Goal: Information Seeking & Learning: Learn about a topic

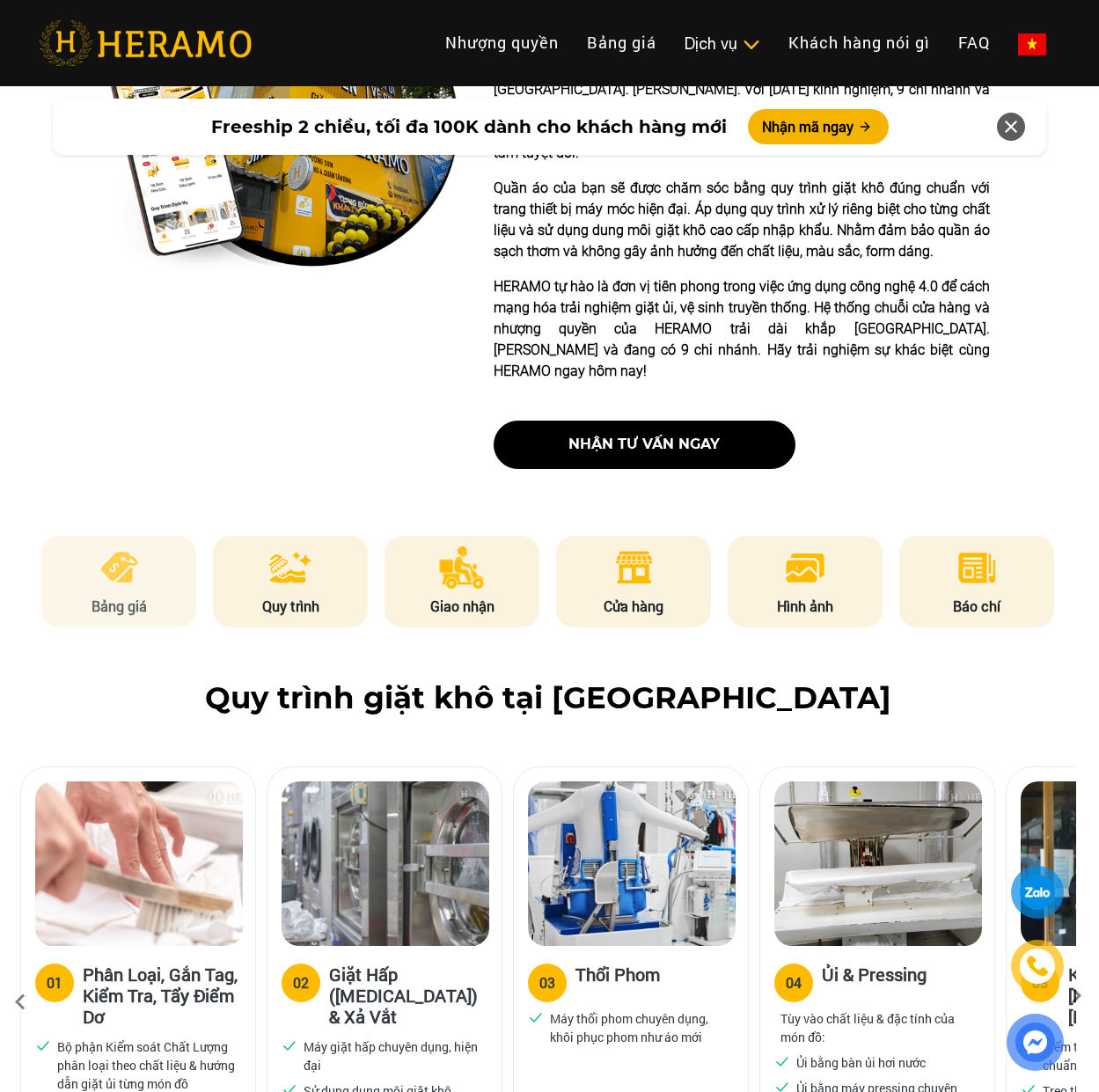
scroll to position [538, 2]
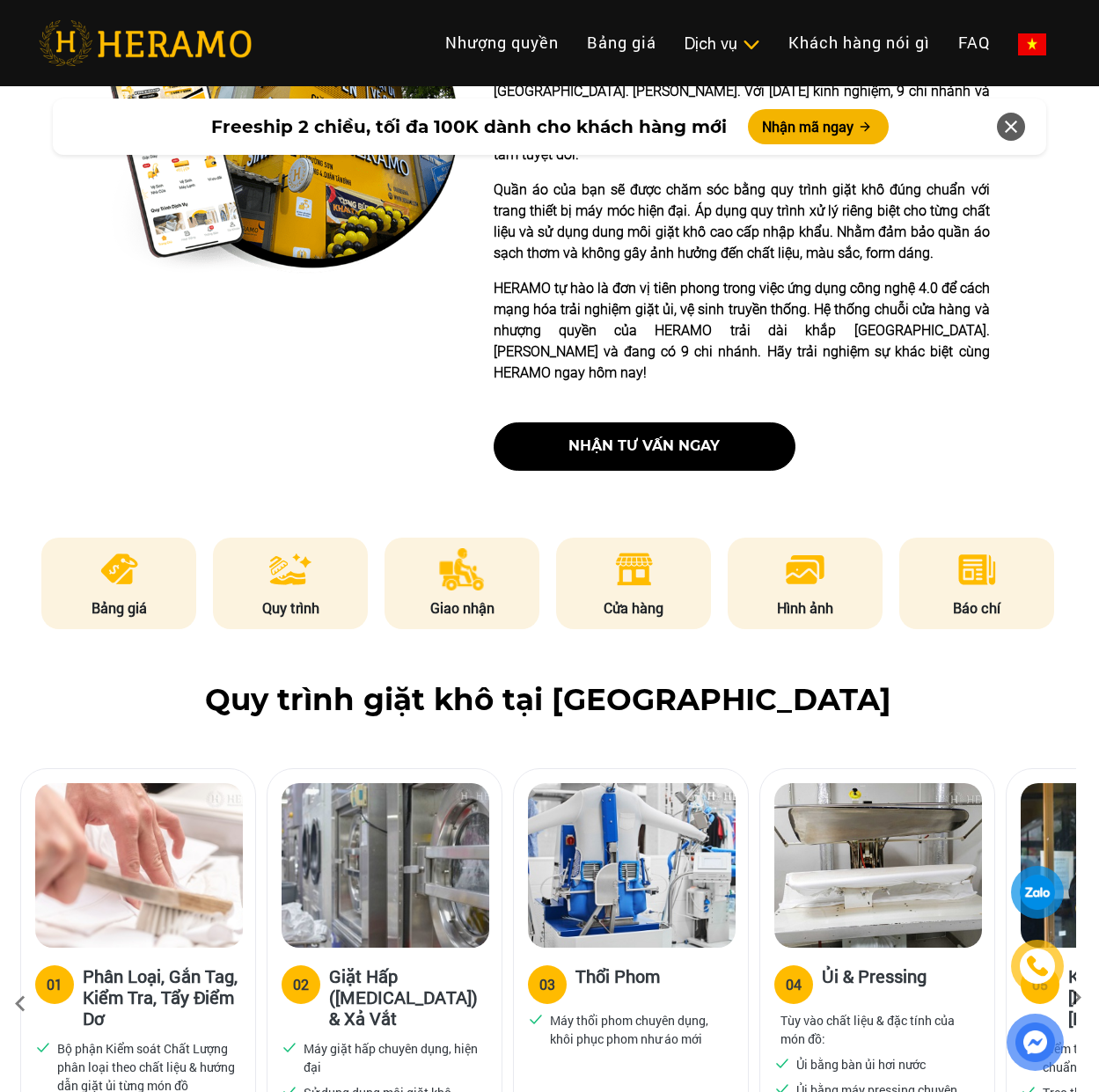
click at [118, 584] on img at bounding box center [119, 569] width 43 height 42
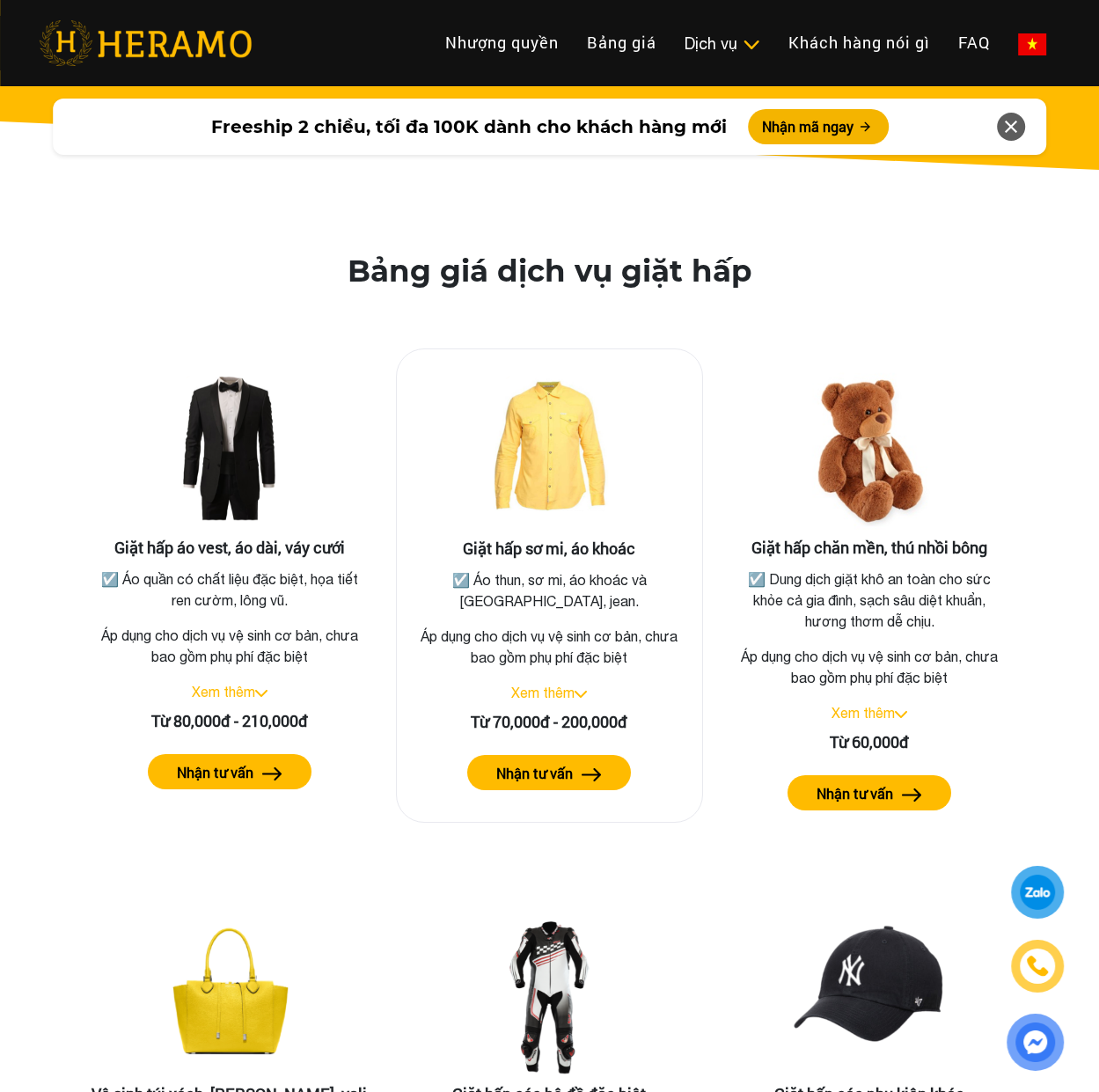
scroll to position [3017, 0]
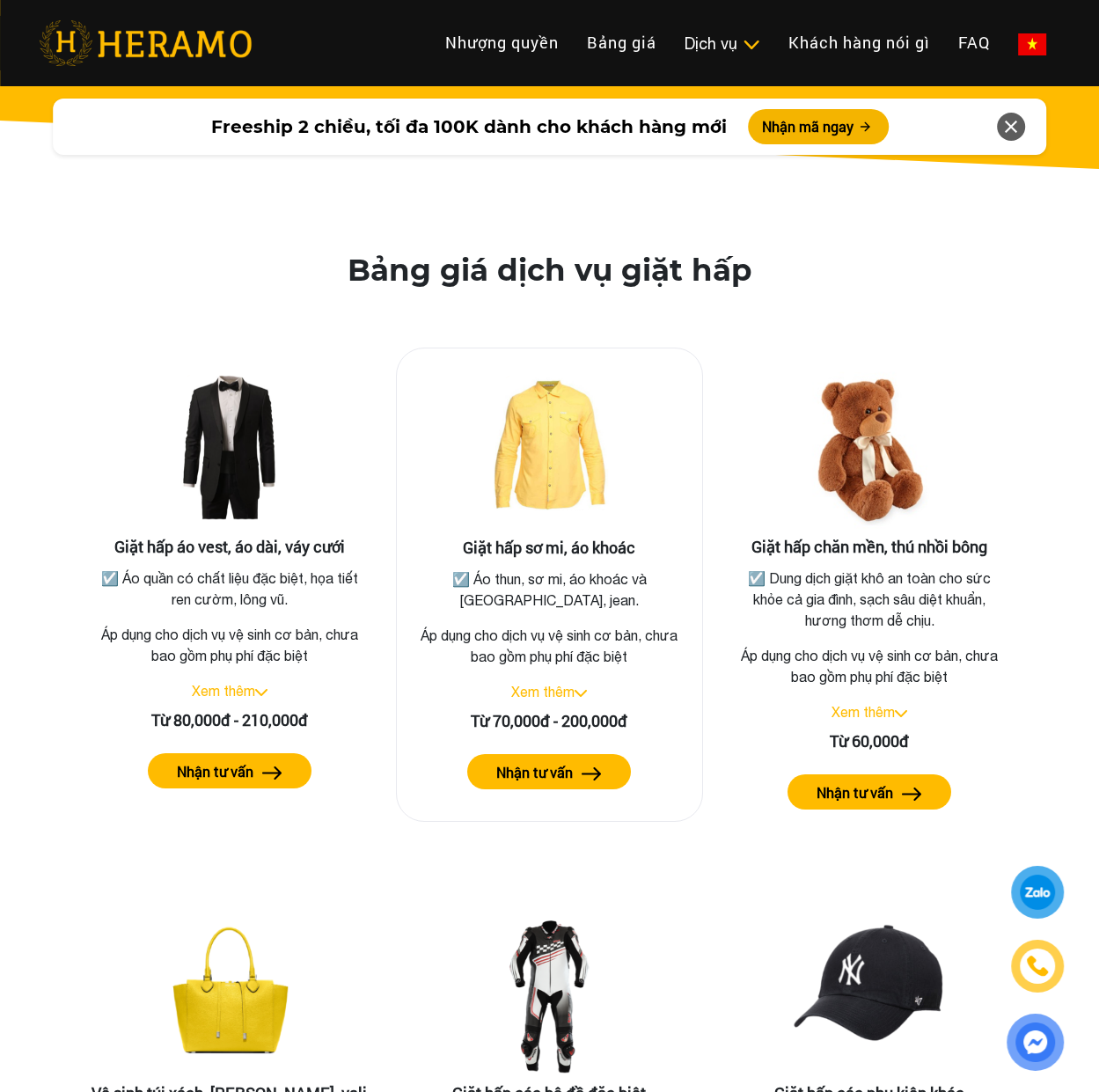
click at [540, 783] on label "Nhận tư vấn" at bounding box center [534, 773] width 76 height 22
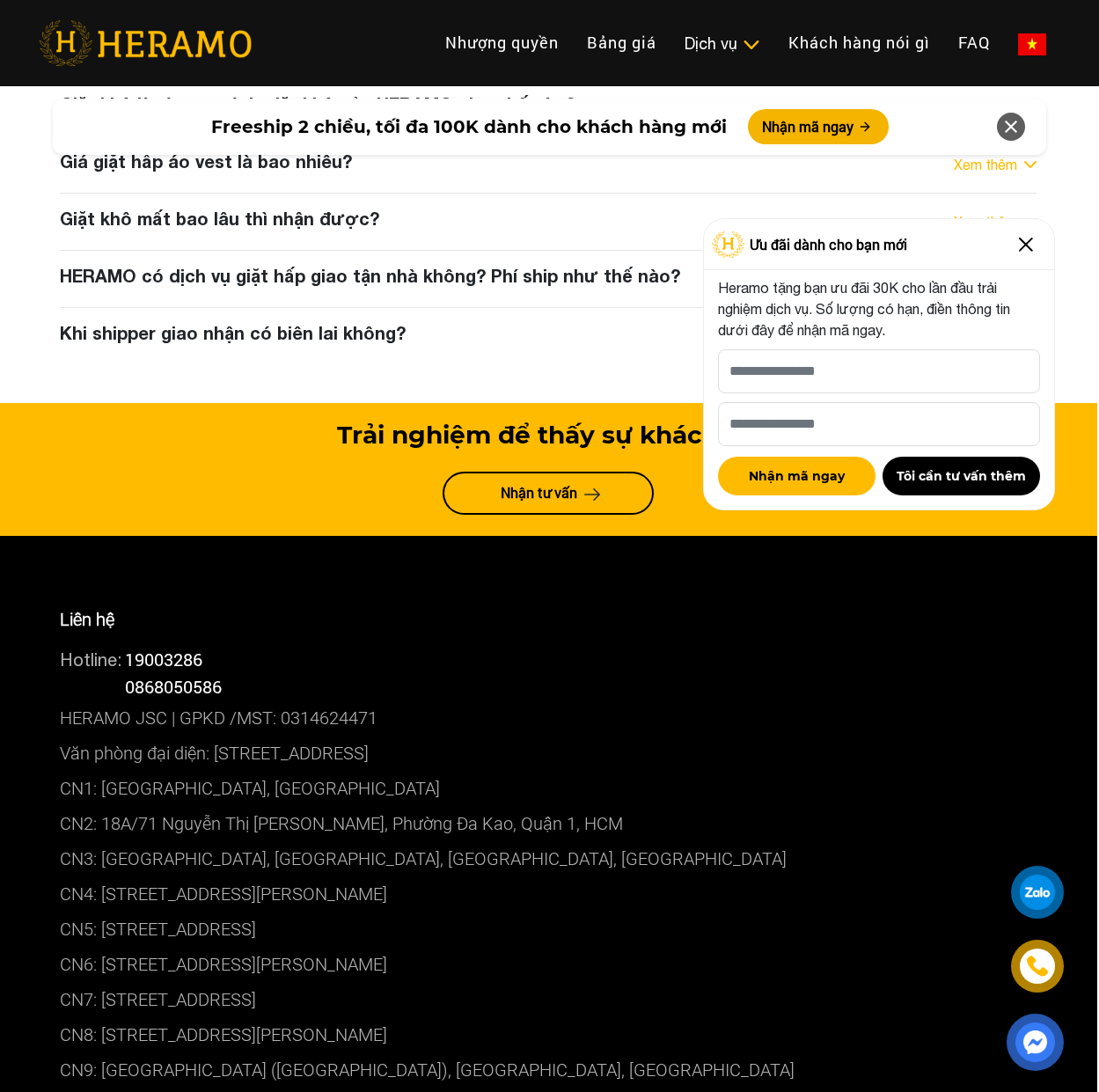
scroll to position [9735, 2]
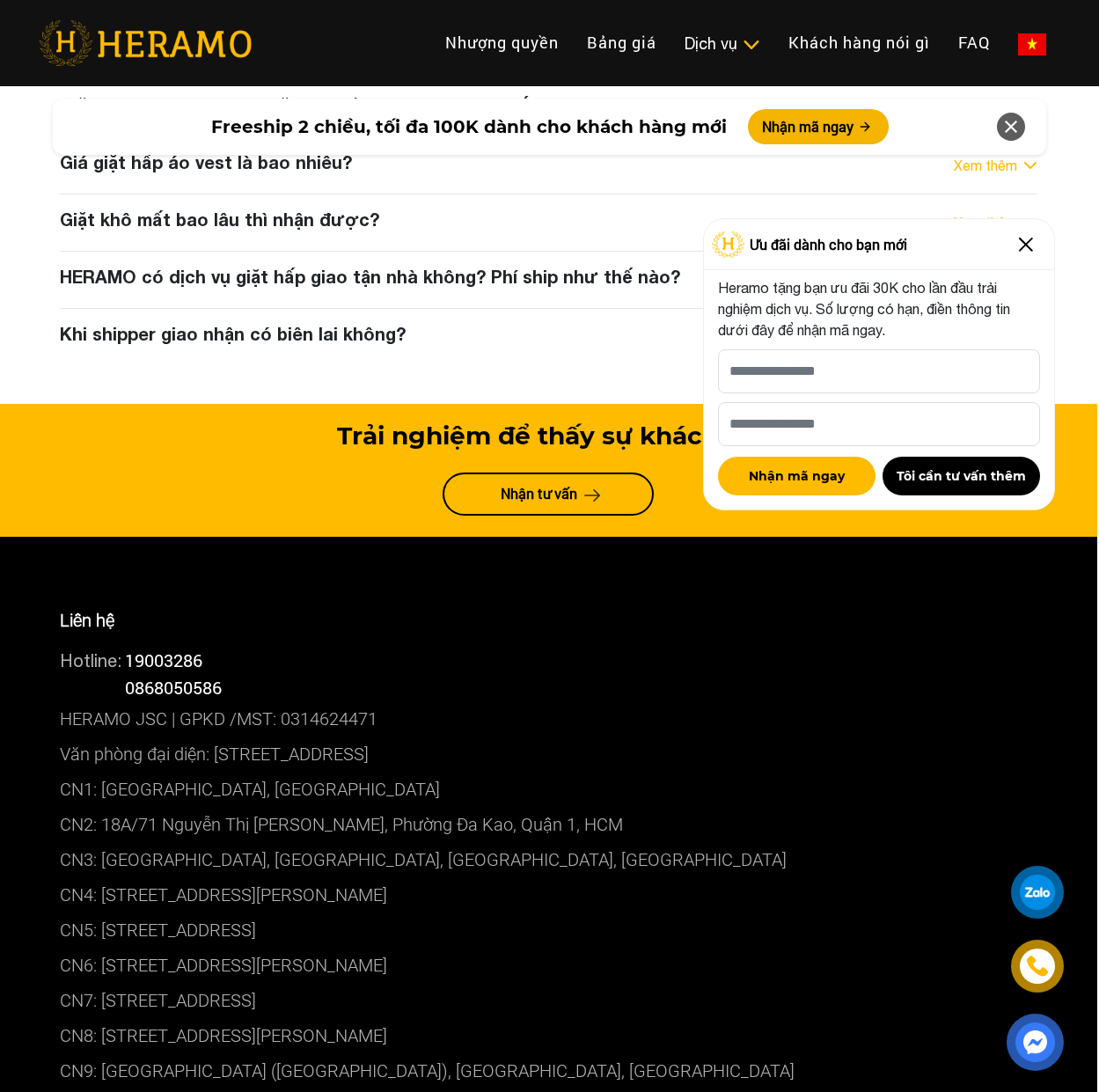
click at [1024, 244] on img at bounding box center [1026, 245] width 28 height 28
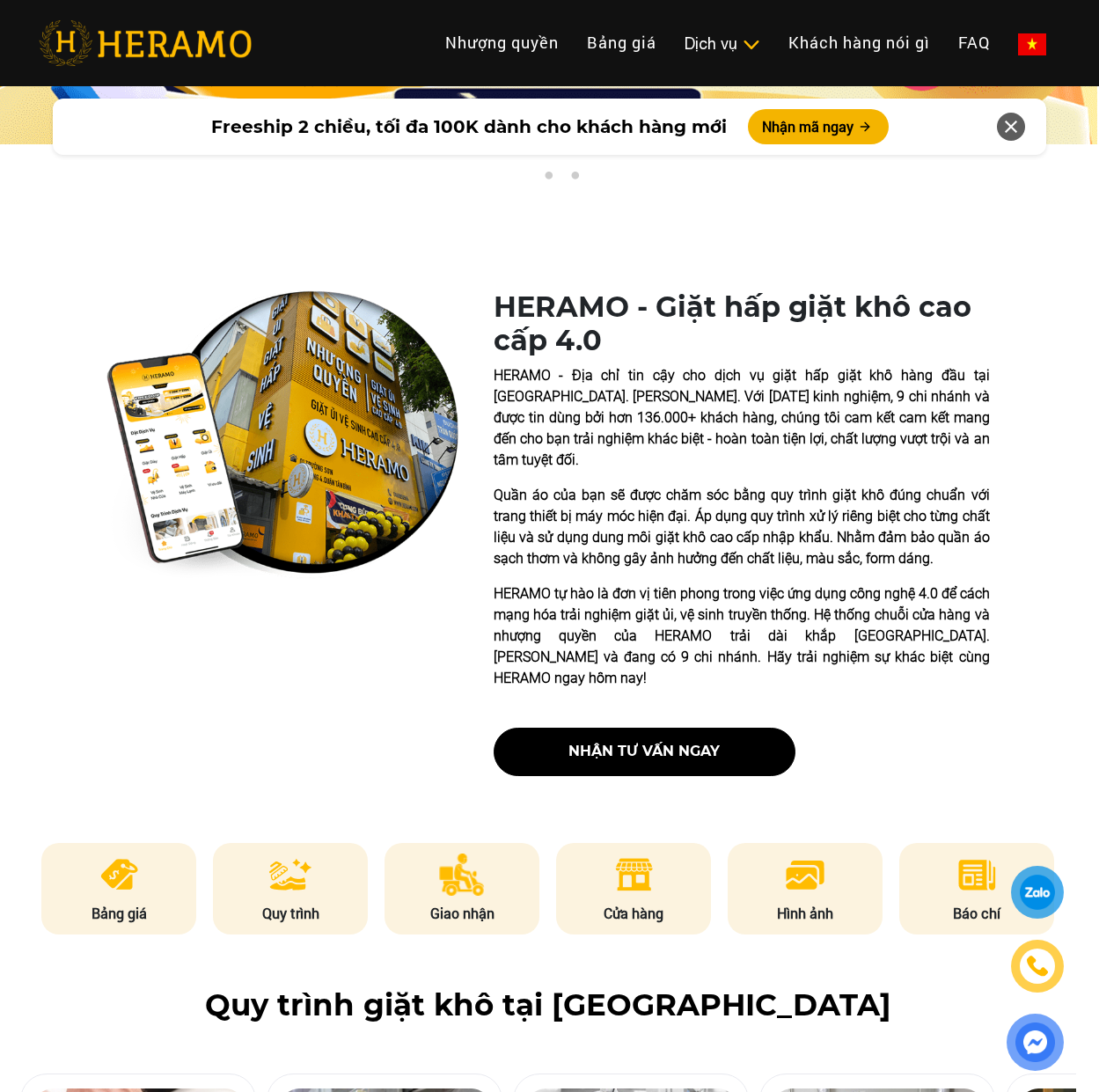
scroll to position [0, 2]
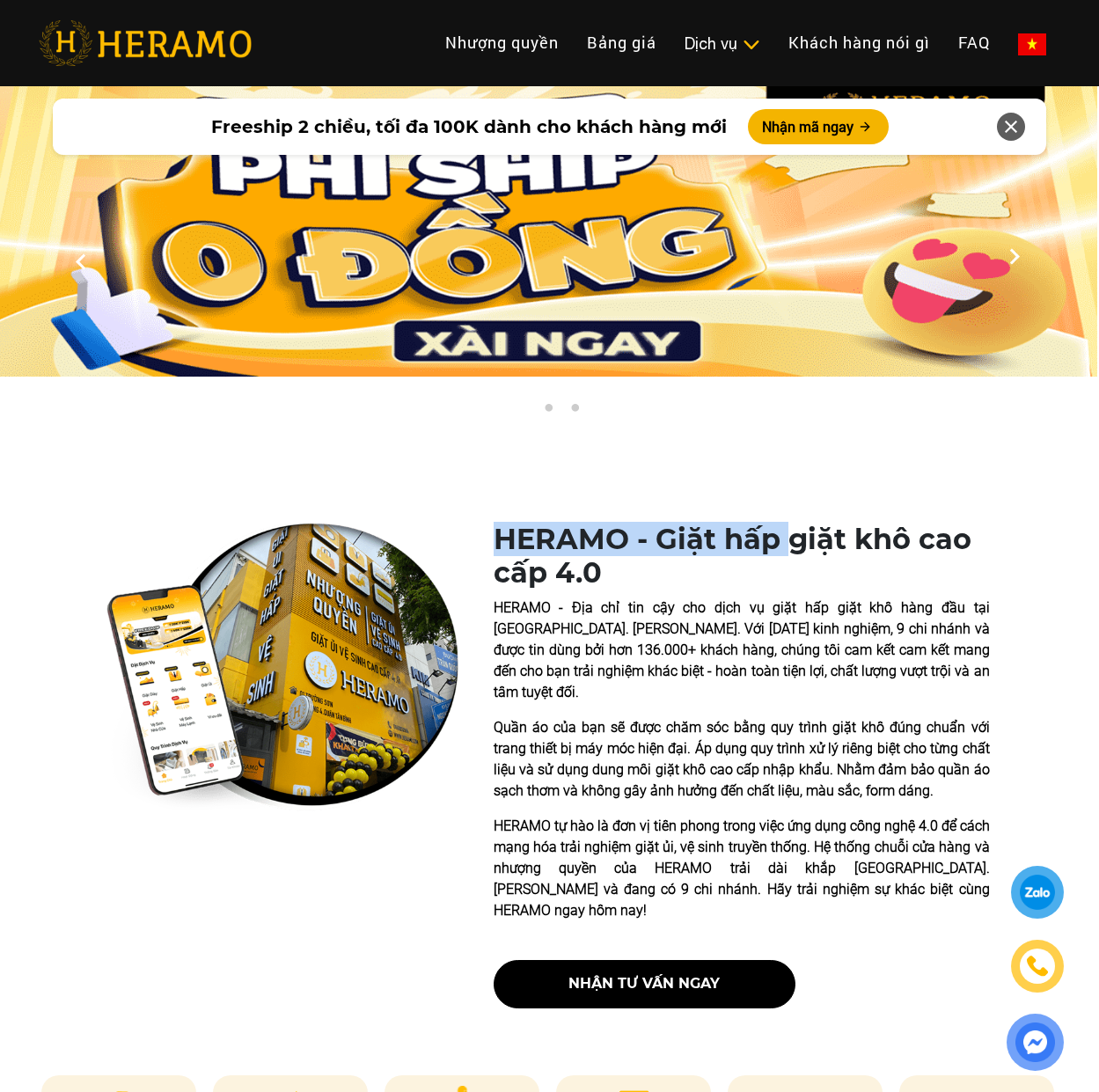
click at [787, 547] on h1 "HERAMO - Giặt hấp giặt khô cao cấp 4.0" at bounding box center [742, 556] width 496 height 68
drag, startPoint x: 985, startPoint y: 534, endPoint x: 496, endPoint y: 530, distance: 489.0
click at [496, 530] on h1 "HERAMO - Giặt hấp giặt khô cao cấp 4.0" at bounding box center [742, 556] width 496 height 68
copy h1 "HERAMO - Giặt hấp giặt khô cao"
click at [650, 582] on h1 "HERAMO - Giặt hấp giặt khô cao cấp 4.0" at bounding box center [742, 556] width 496 height 68
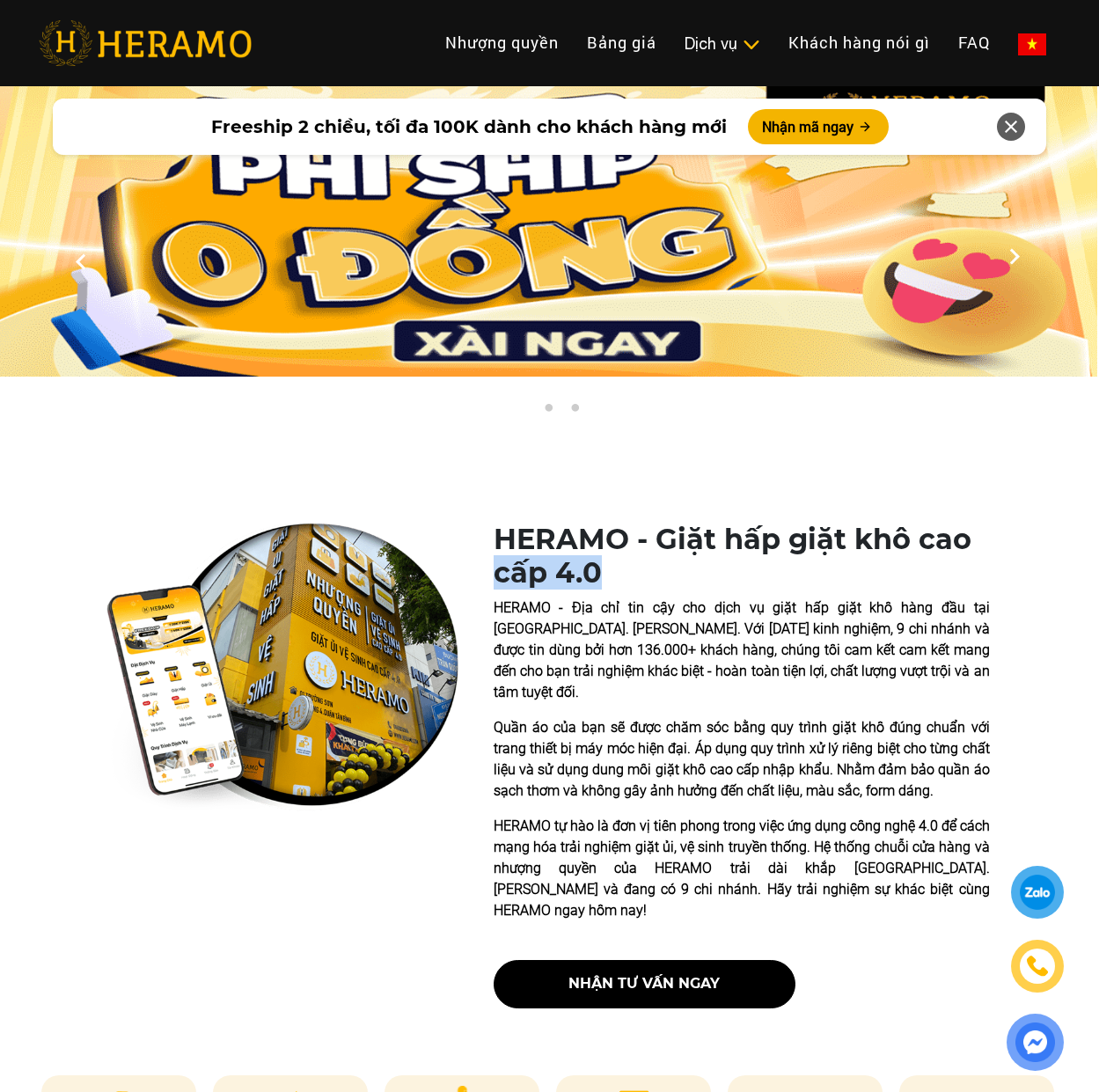
drag, startPoint x: 602, startPoint y: 571, endPoint x: 503, endPoint y: 575, distance: 99.1
click at [499, 576] on h1 "HERAMO - Giặt hấp giặt khô cao cấp 4.0" at bounding box center [742, 556] width 496 height 68
copy h1 "cấp 4.0"
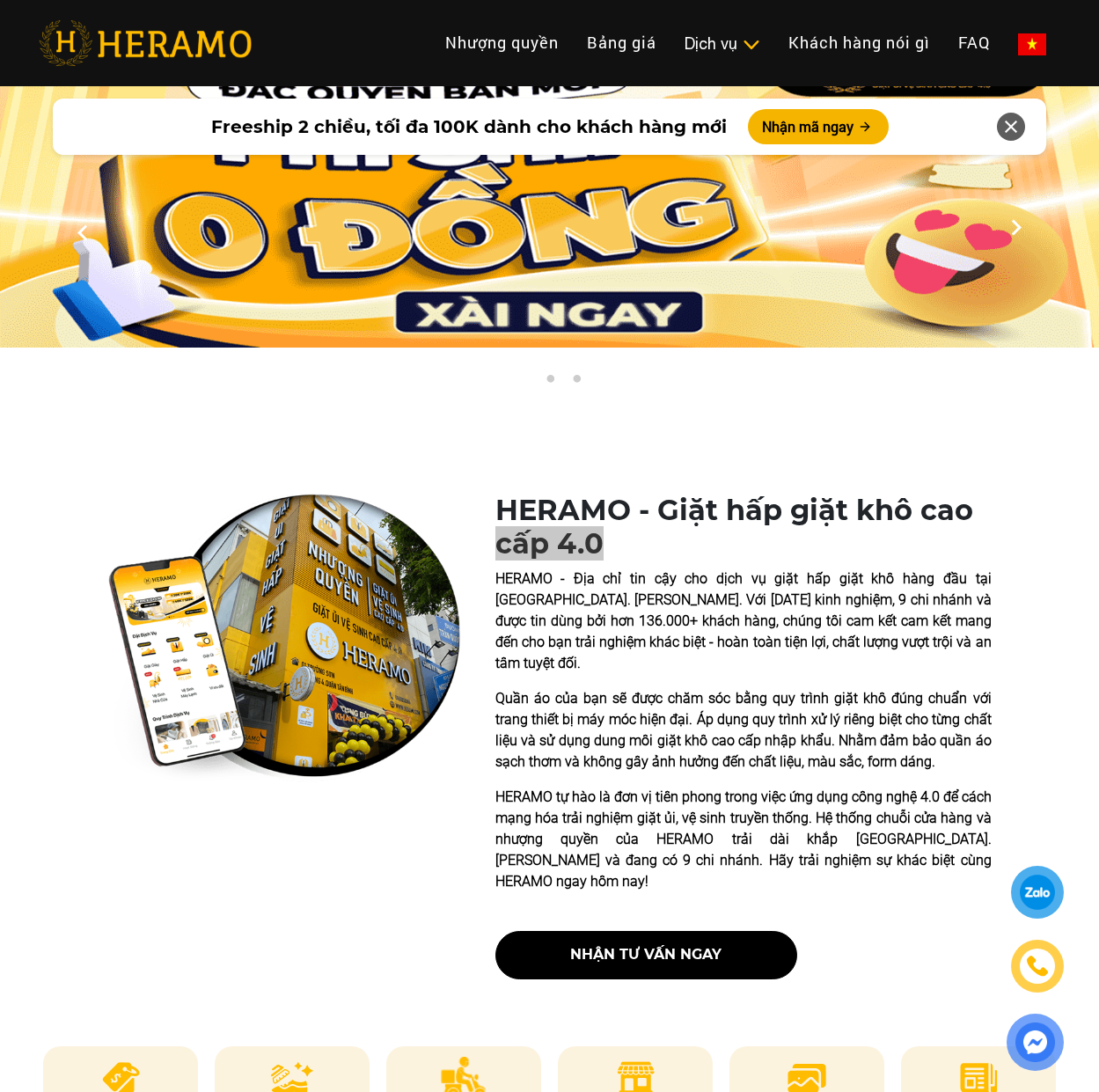
scroll to position [0, 0]
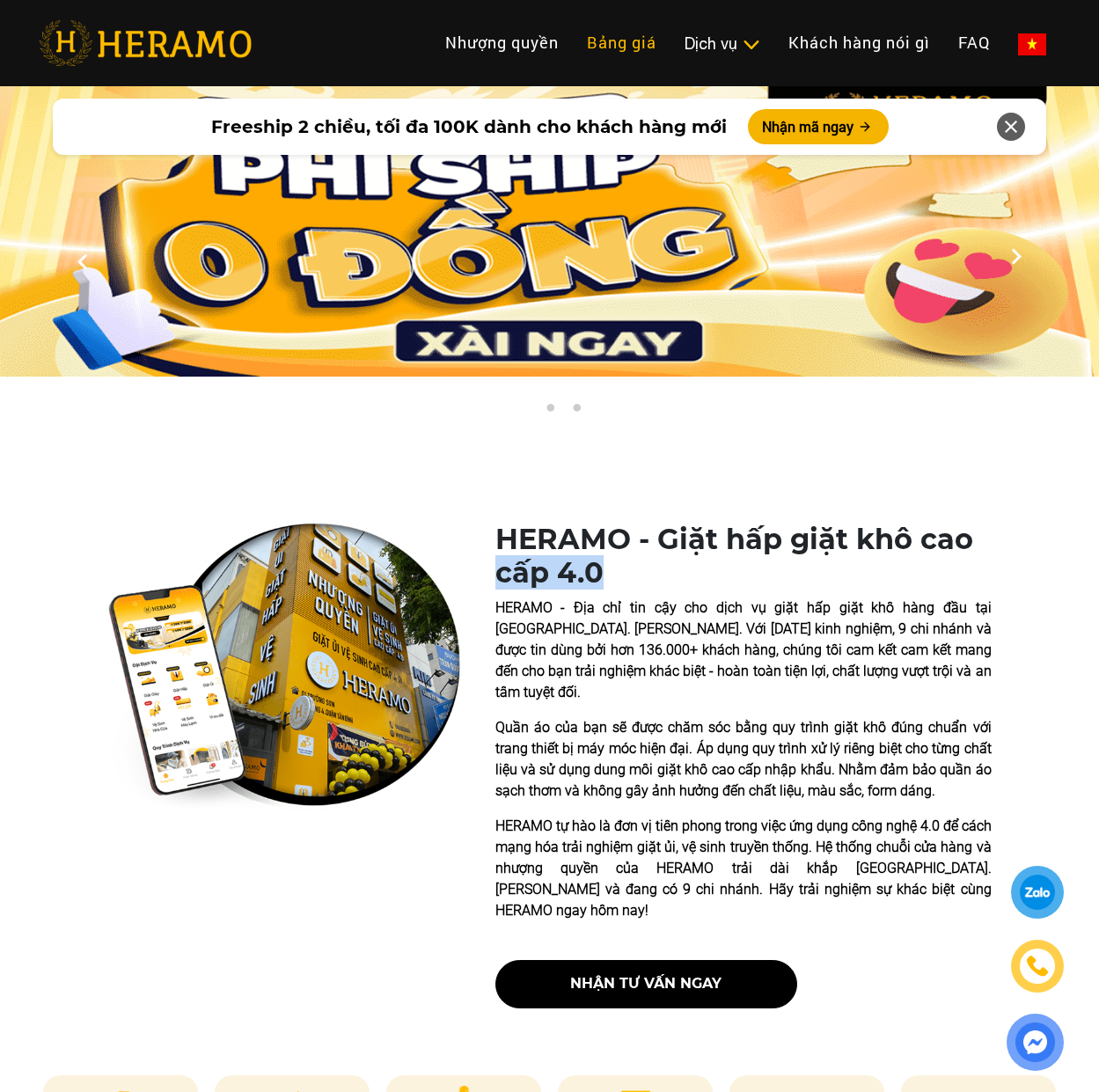
click at [615, 42] on link "Bảng giá" at bounding box center [622, 42] width 98 height 38
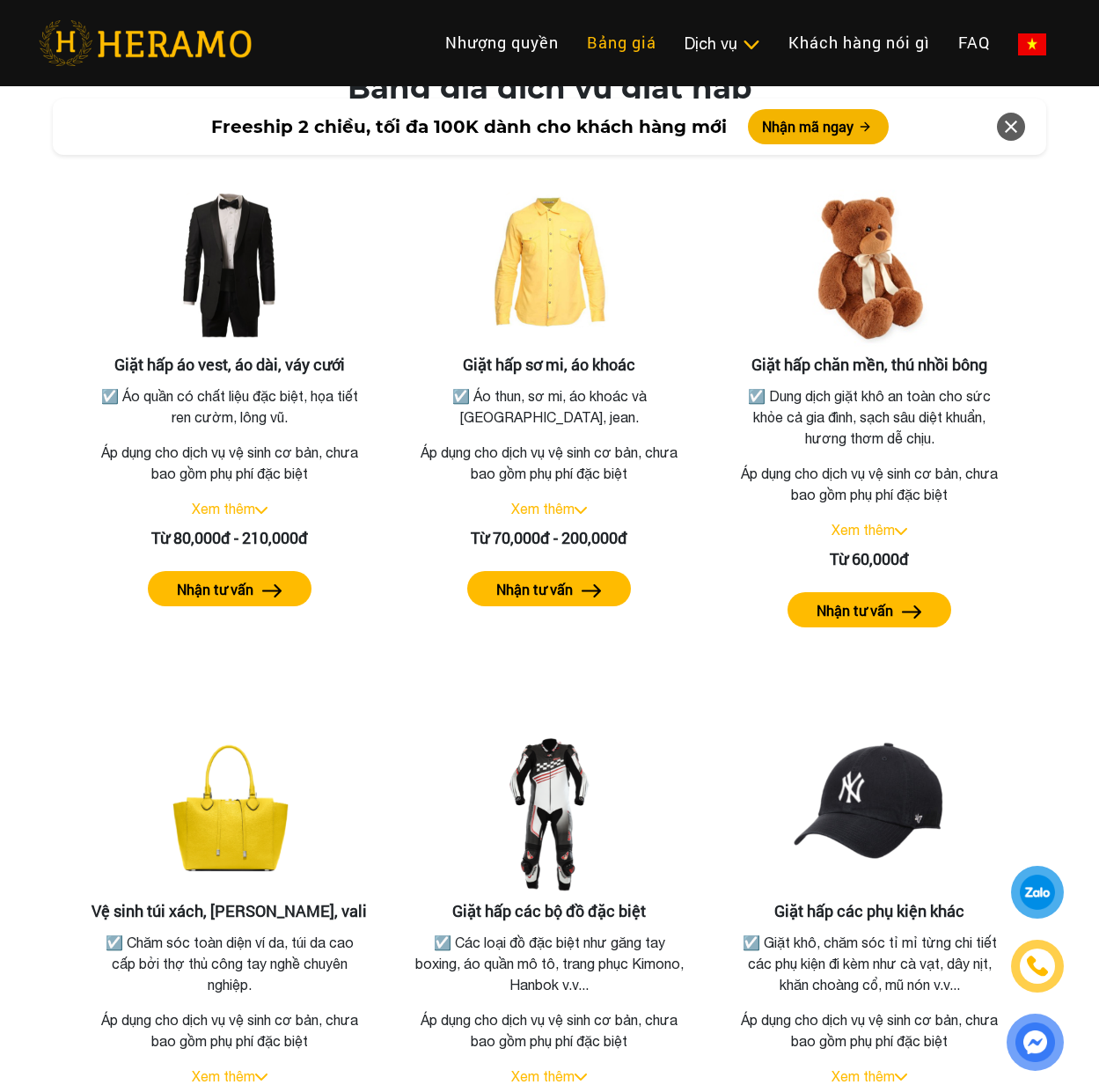
scroll to position [3199, 2]
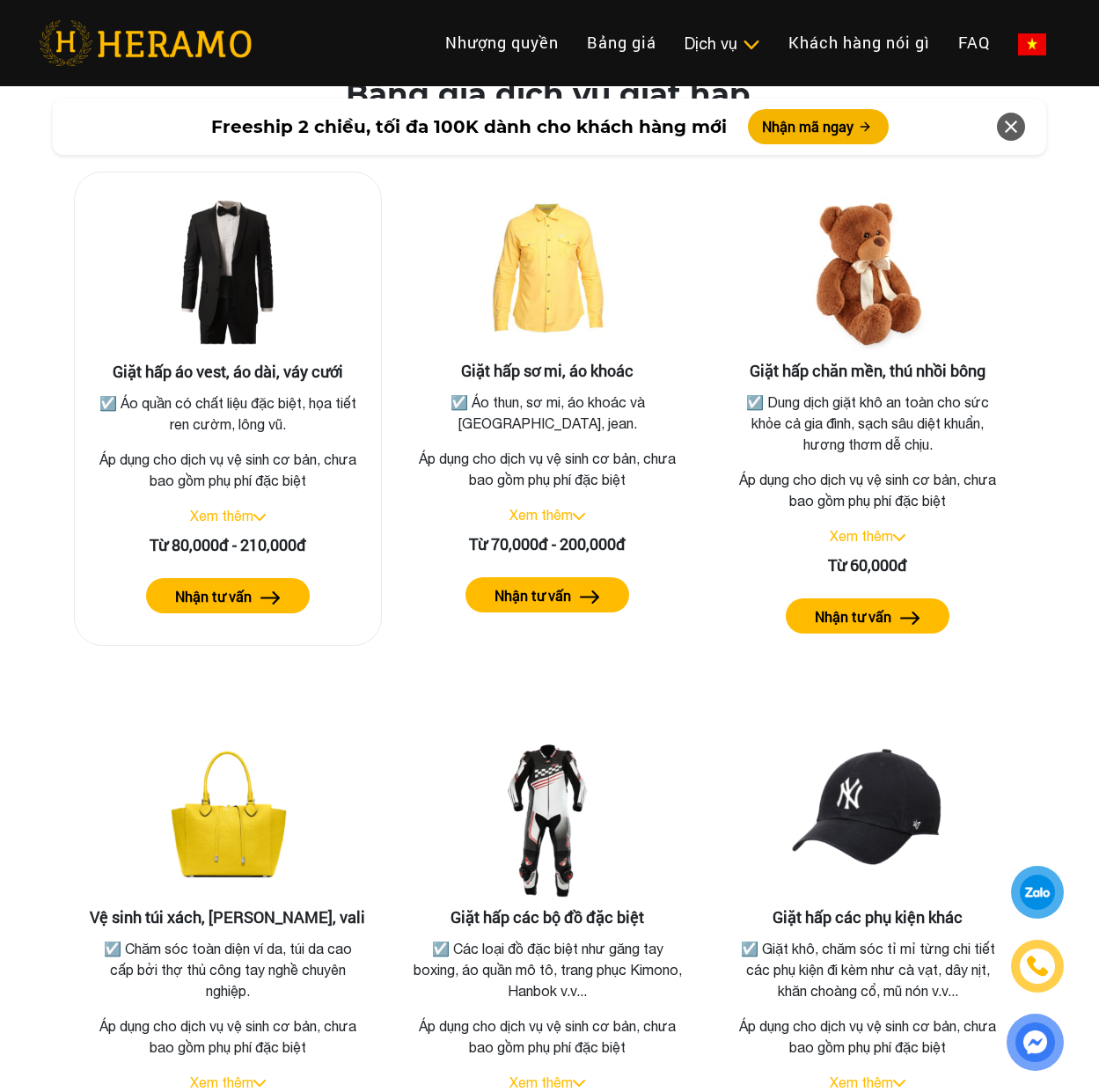
click at [260, 521] on img at bounding box center [259, 517] width 13 height 7
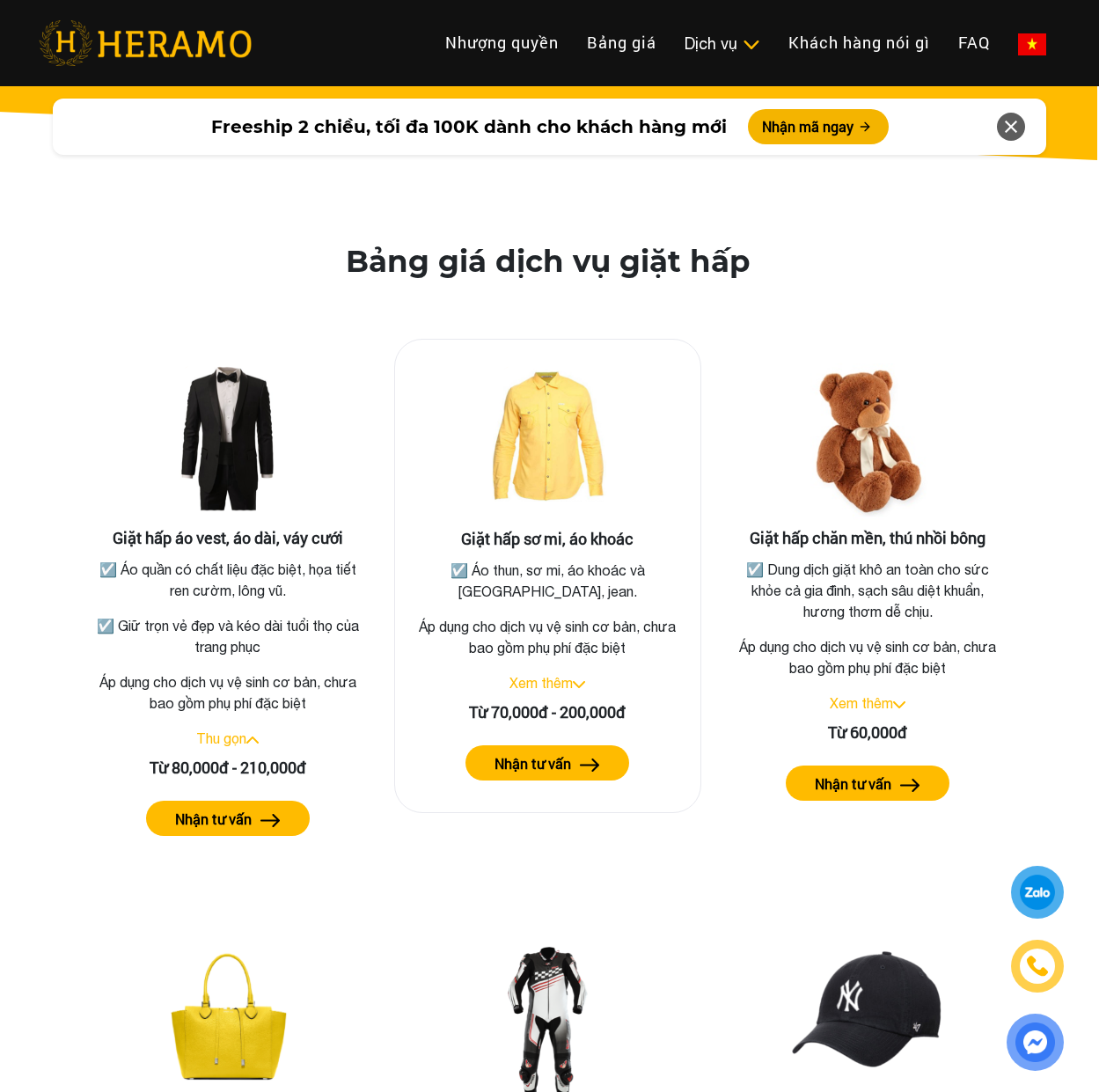
scroll to position [3026, 2]
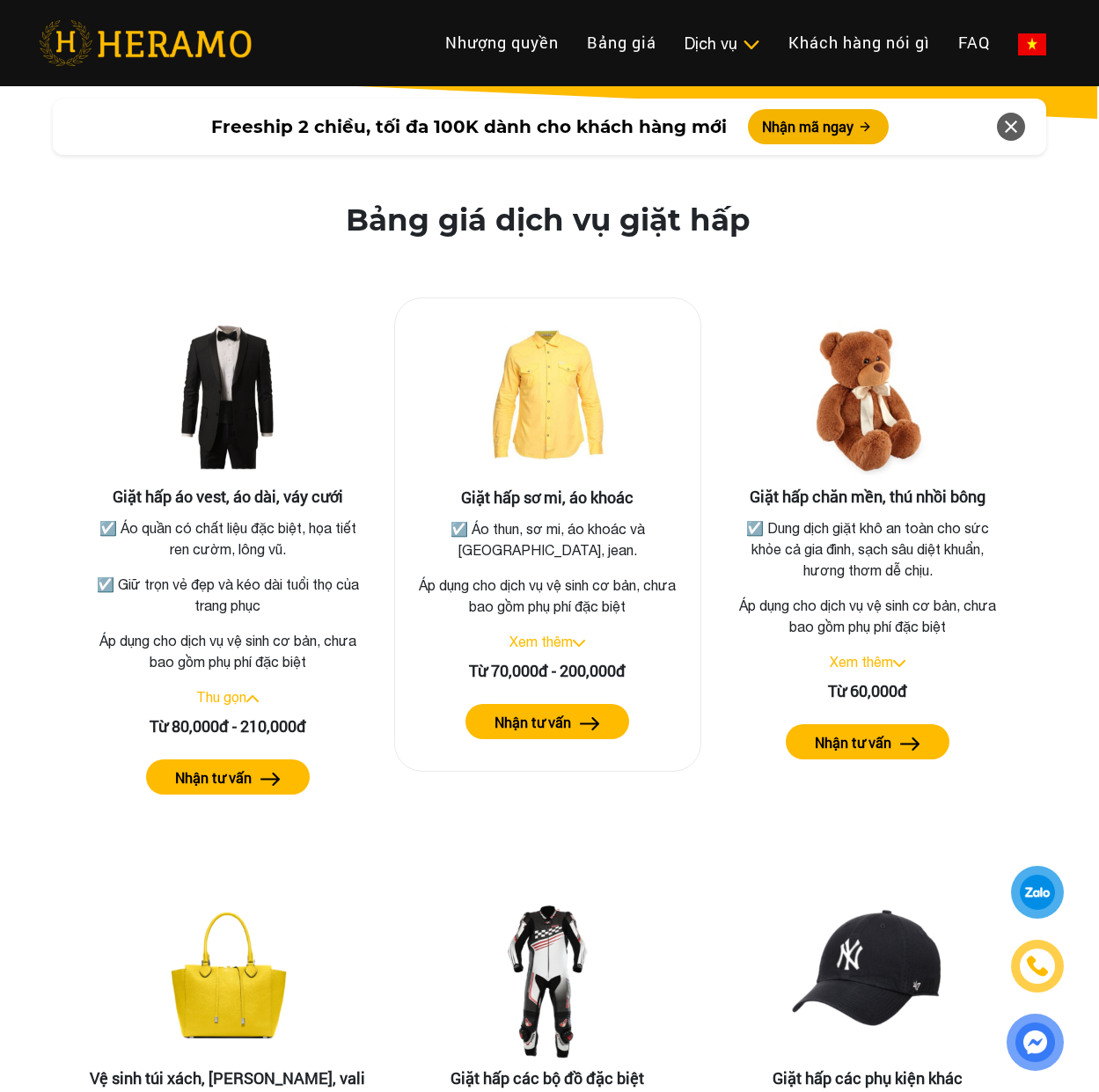
click at [589, 652] on div "Xem thêm" at bounding box center [548, 642] width 278 height 22
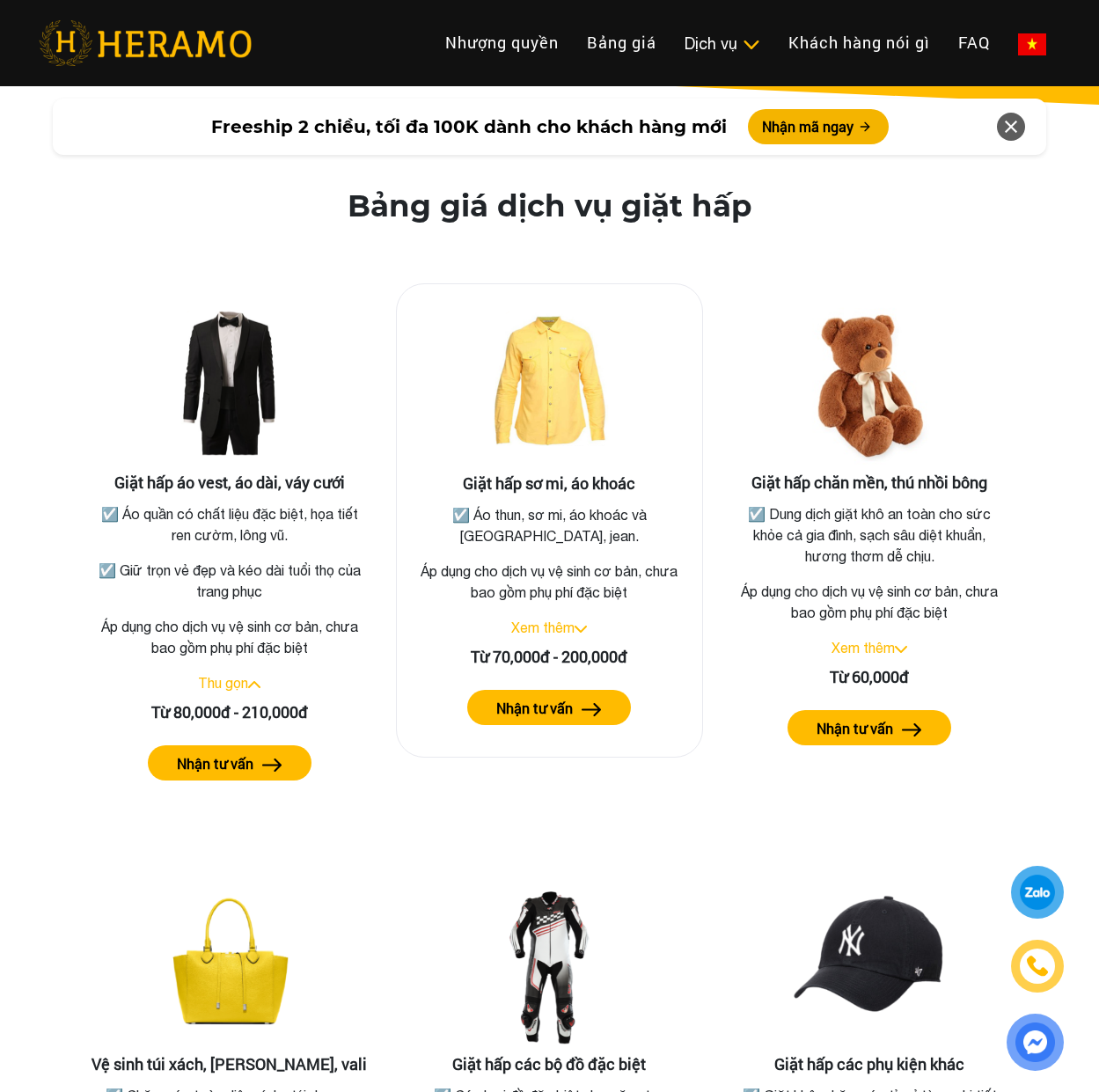
scroll to position [3081, 2]
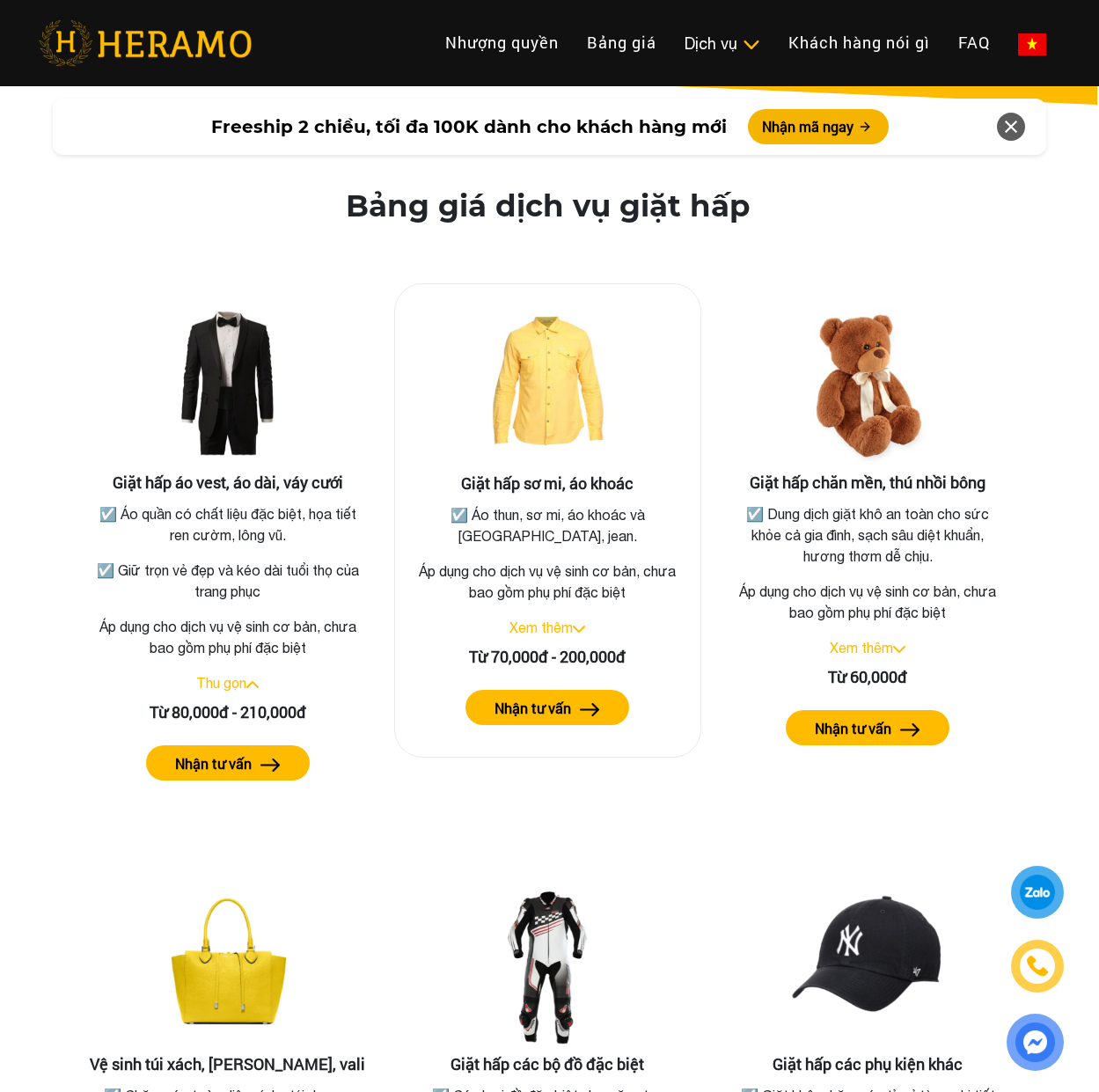
click at [573, 635] on link "Xem thêm" at bounding box center [541, 627] width 64 height 16
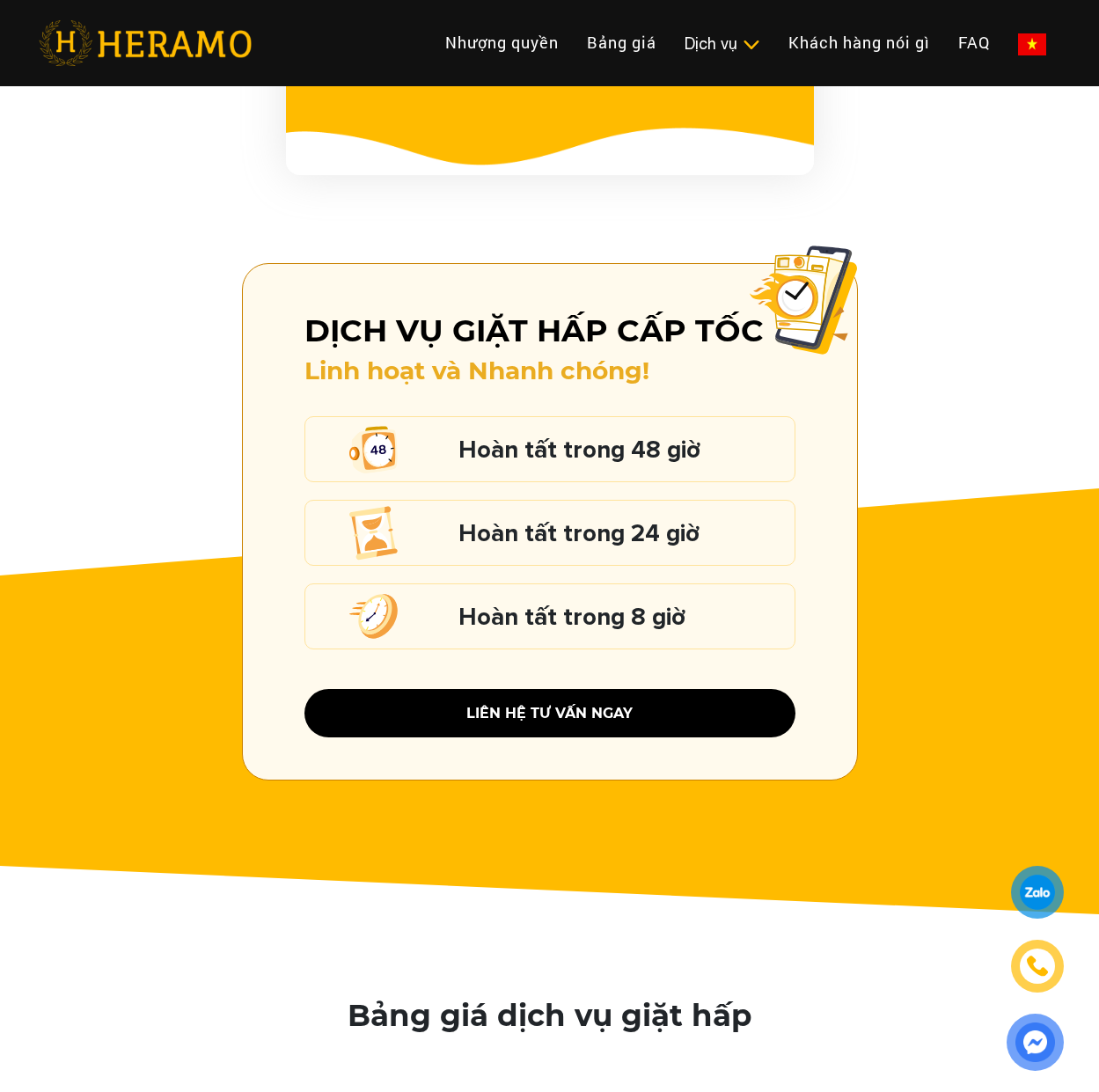
scroll to position [2268, 0]
